Goal: Information Seeking & Learning: Learn about a topic

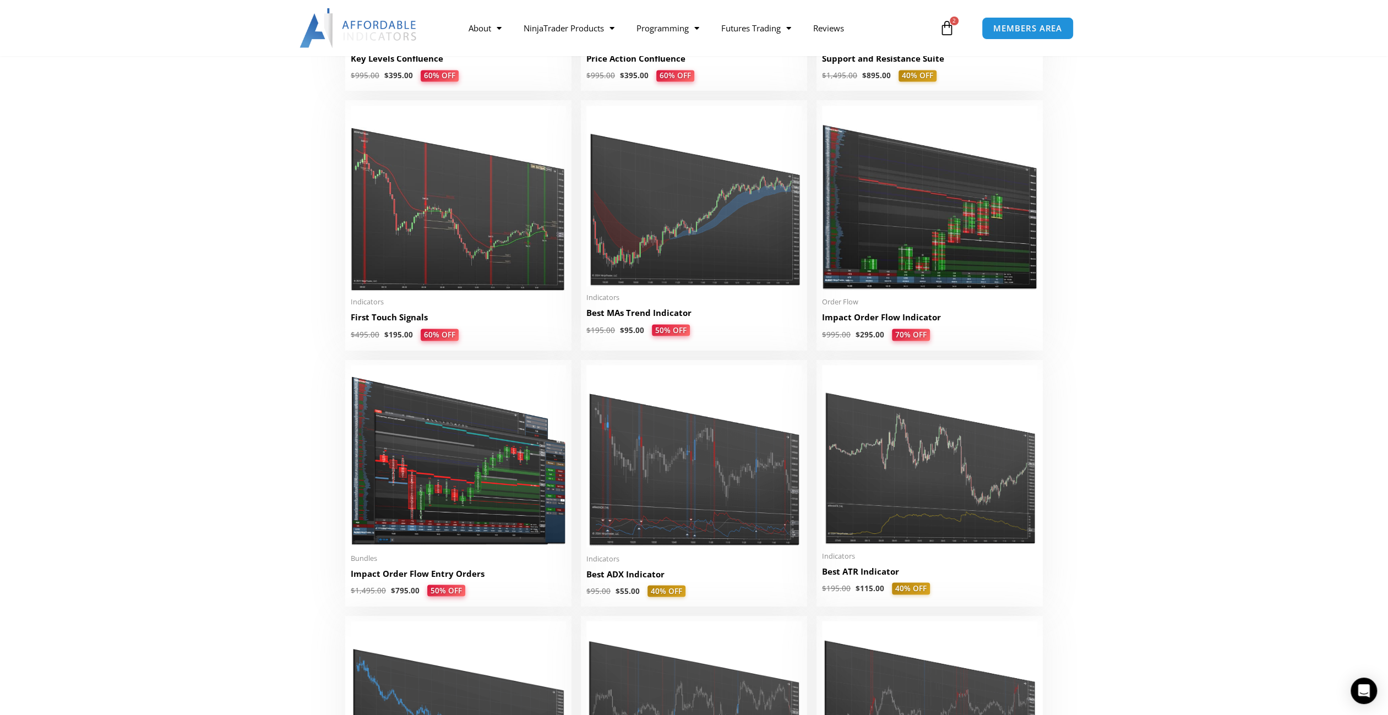
scroll to position [1761, 0]
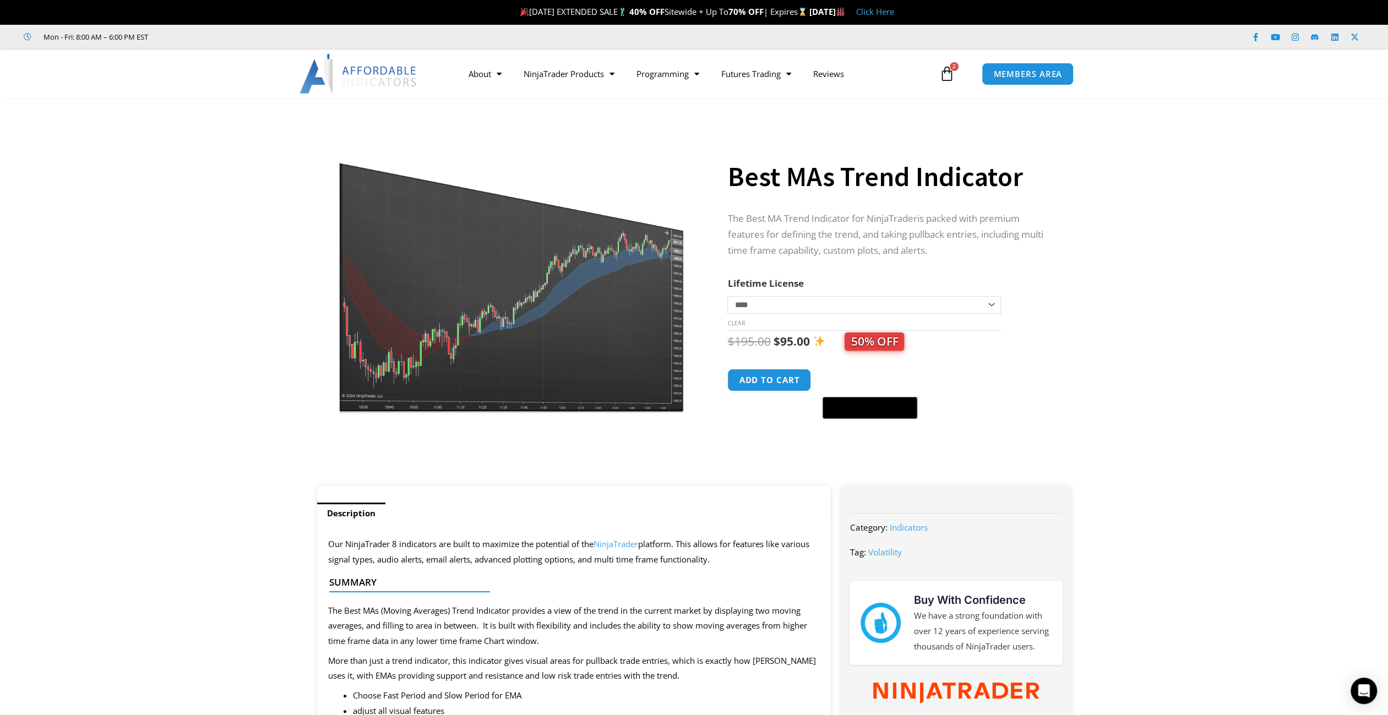
click at [953, 74] on icon at bounding box center [946, 73] width 15 height 15
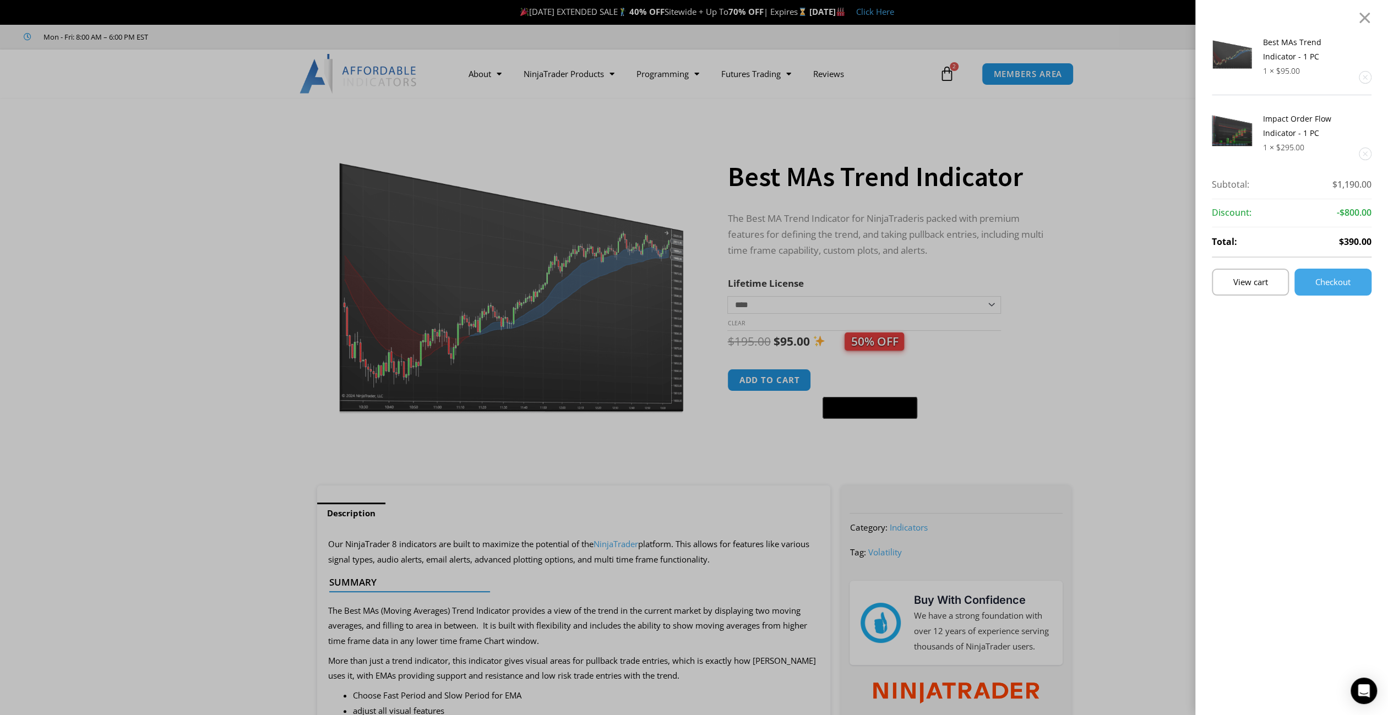
click at [1088, 276] on div "Best MAs Trend Indicator - 1 PC 1 × $ 95.00 Impact Order Flow Indicator - 1 PC …" at bounding box center [694, 357] width 1388 height 715
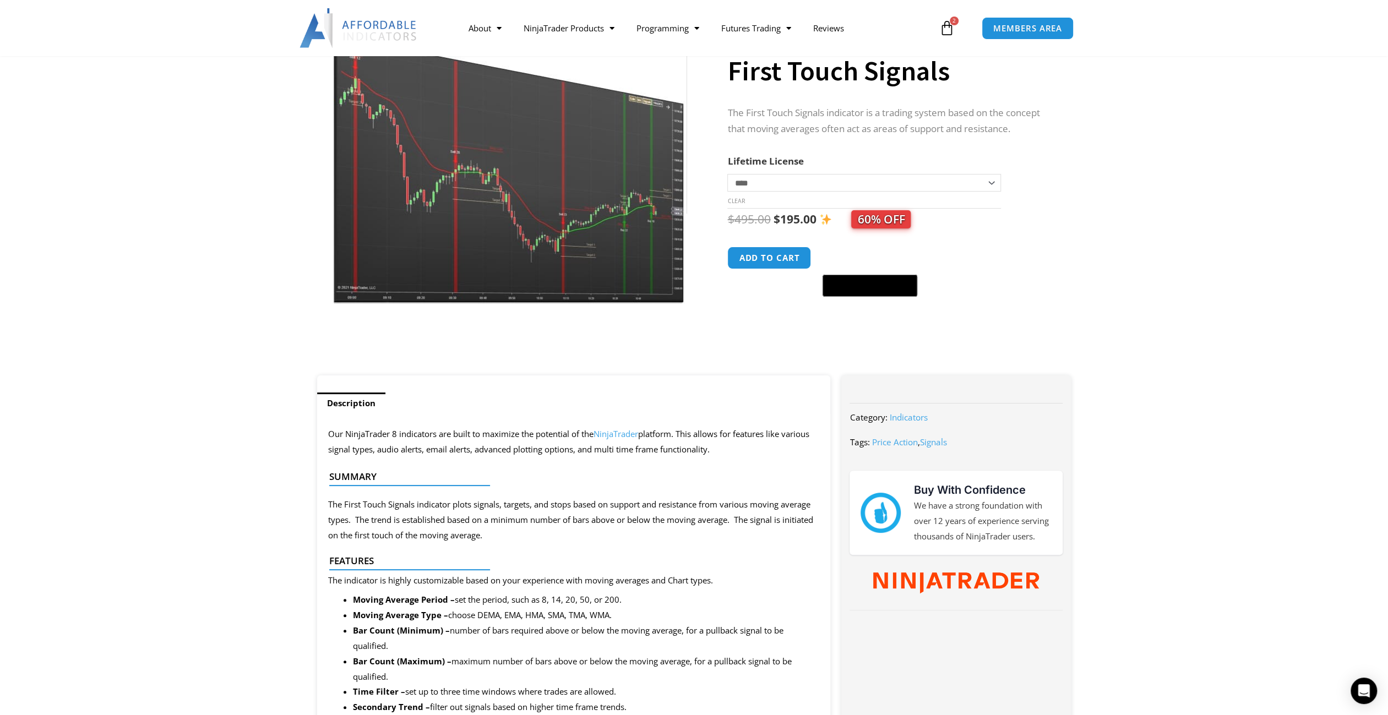
scroll to position [220, 0]
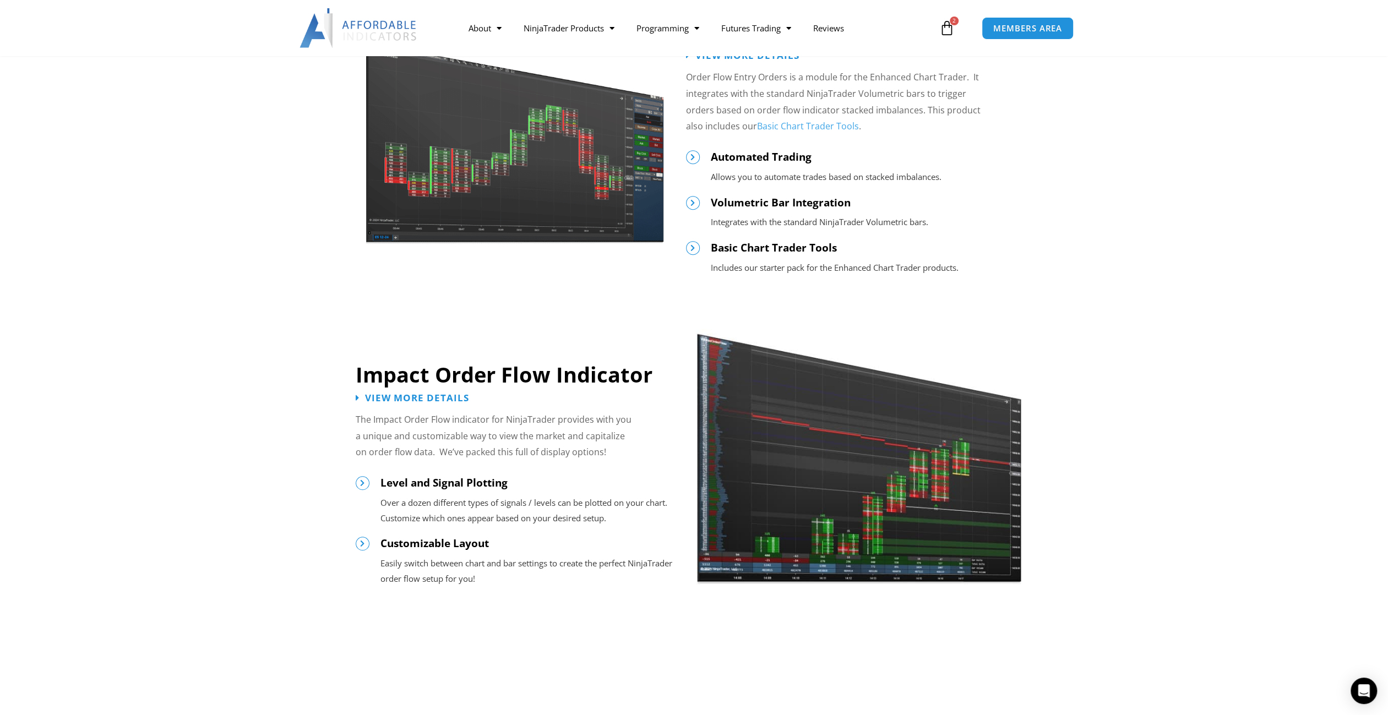
scroll to position [716, 0]
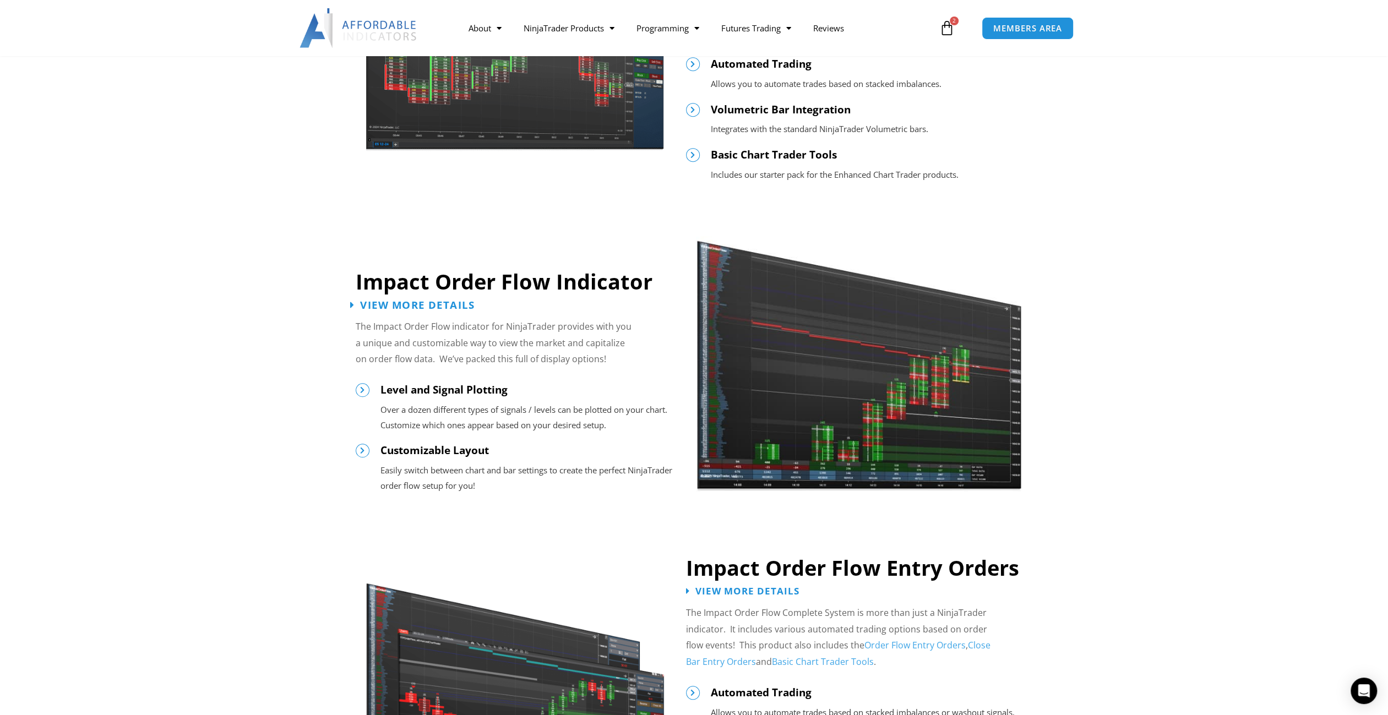
click at [406, 304] on span "View More Details" at bounding box center [417, 304] width 114 height 10
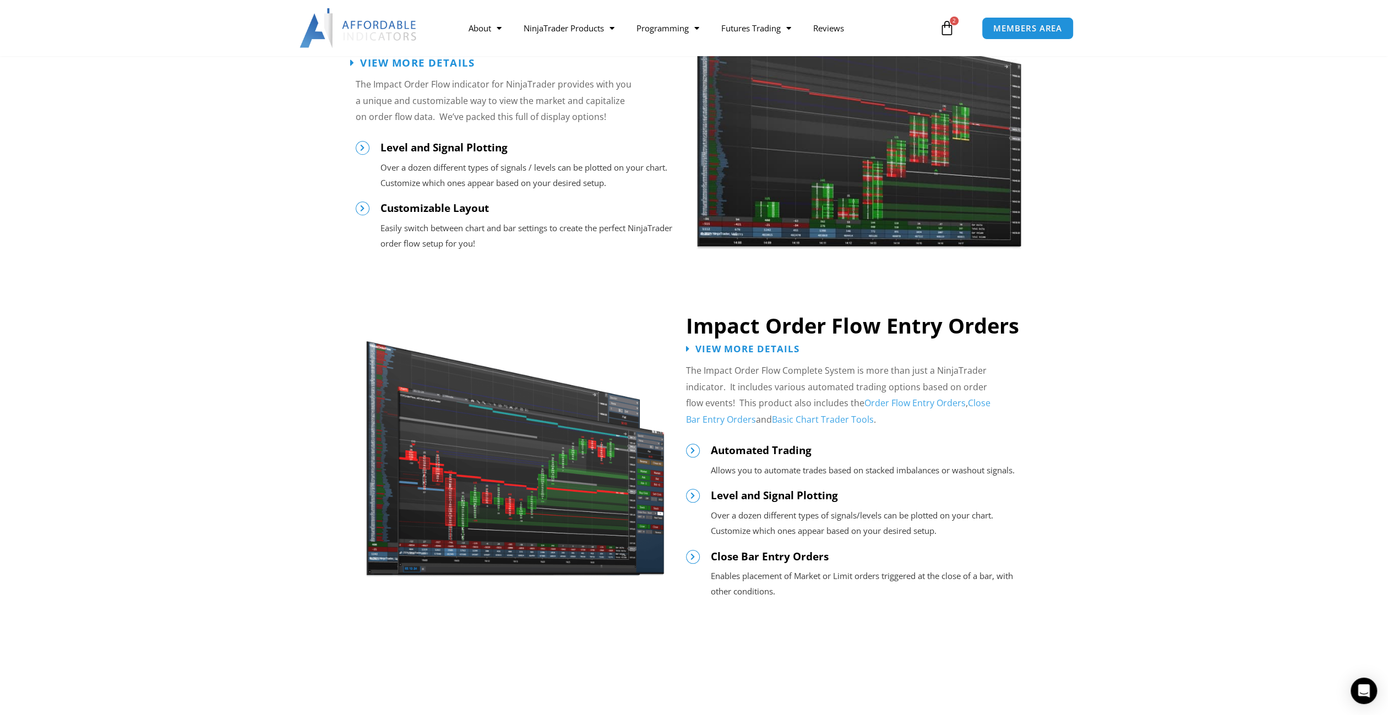
scroll to position [1156, 0]
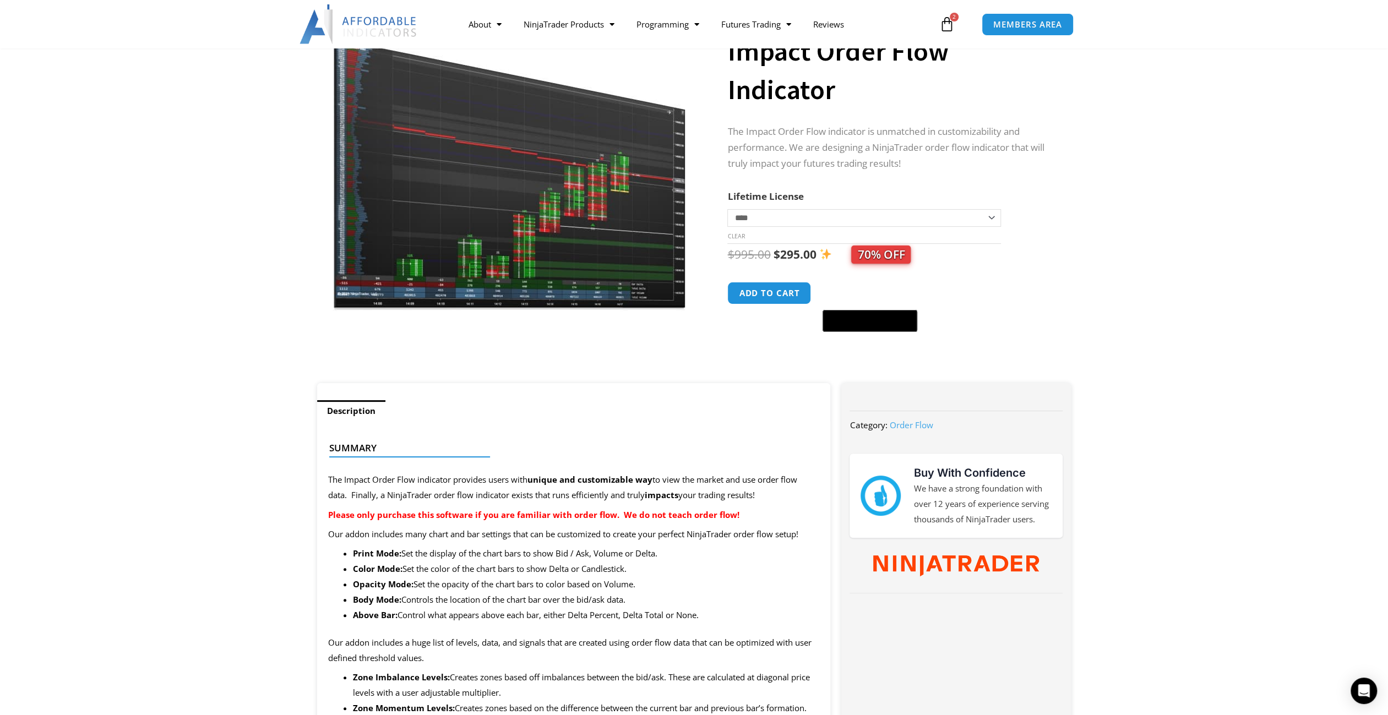
scroll to position [85, 0]
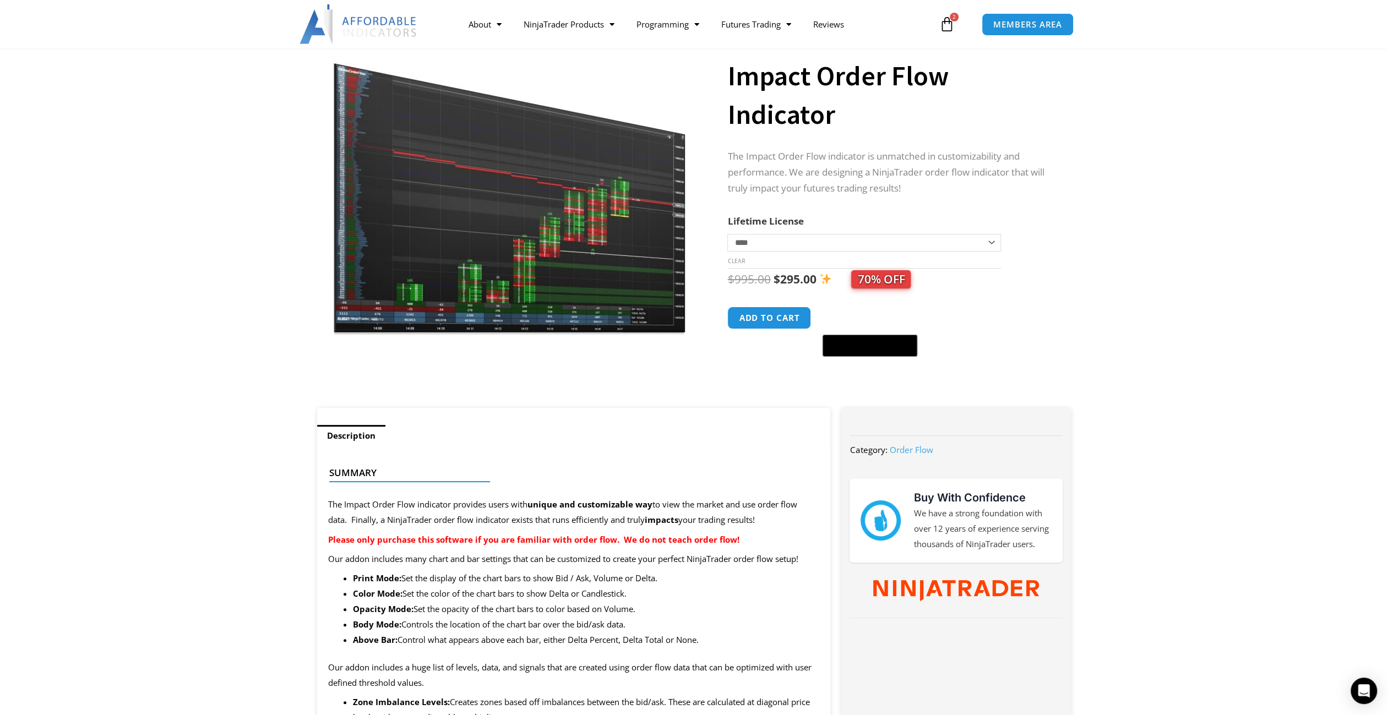
click at [951, 23] on icon at bounding box center [946, 24] width 15 height 15
